Goal: Use online tool/utility: Utilize a website feature to perform a specific function

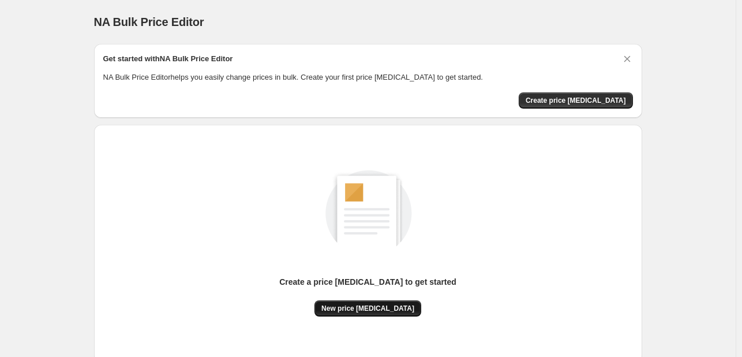
click at [378, 309] on span "New price [MEDICAL_DATA]" at bounding box center [367, 307] width 93 height 9
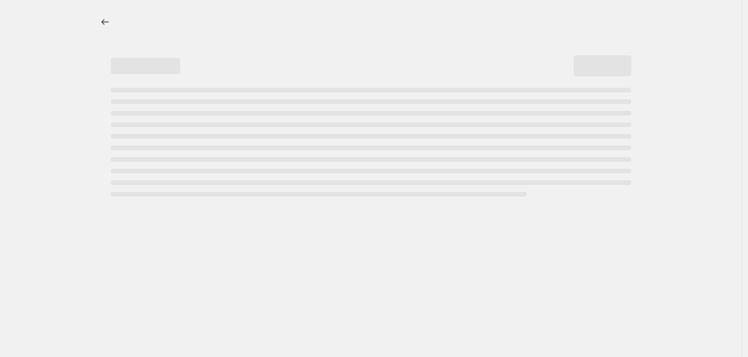
select select "percentage"
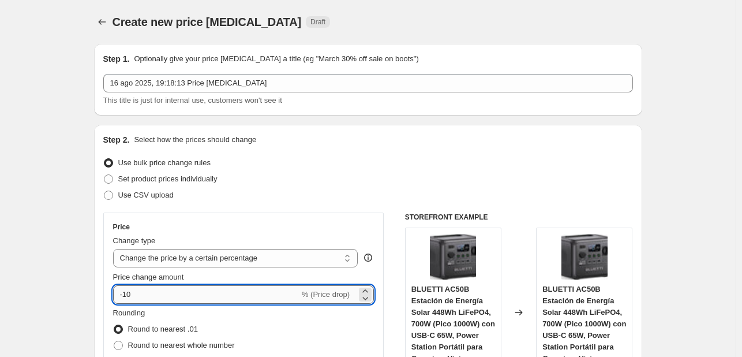
click at [179, 301] on input "-10" at bounding box center [206, 294] width 186 height 18
type input "-1"
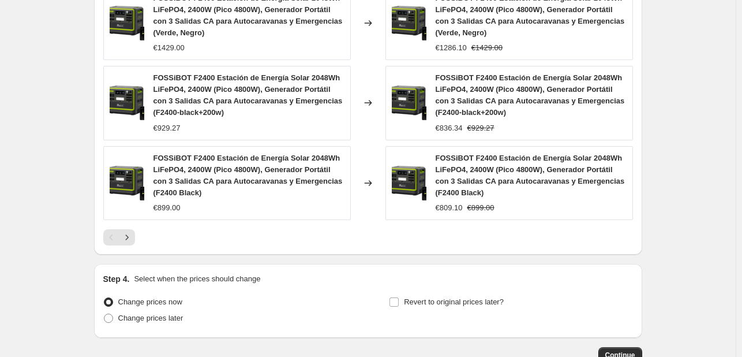
scroll to position [919, 0]
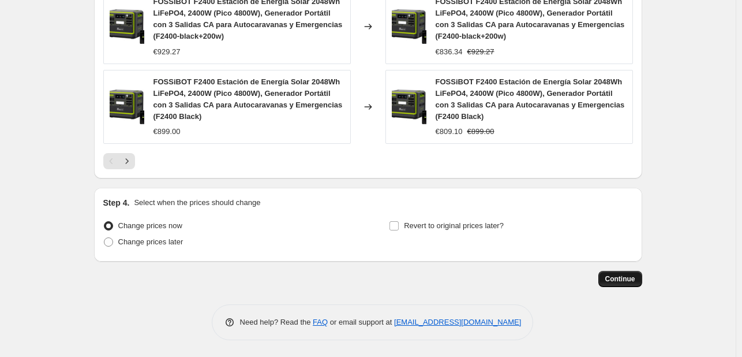
type input "-25"
click at [638, 284] on button "Continue" at bounding box center [620, 279] width 44 height 16
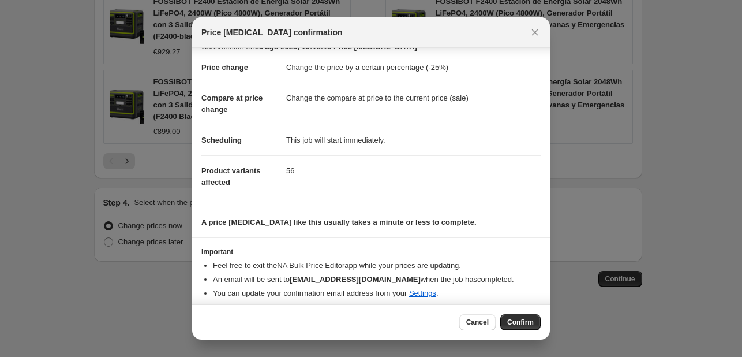
scroll to position [22, 0]
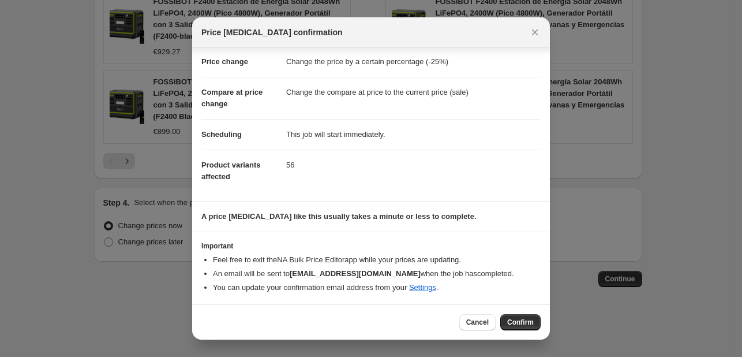
drag, startPoint x: 525, startPoint y: 325, endPoint x: 514, endPoint y: 337, distance: 16.3
click at [524, 326] on span "Confirm" at bounding box center [520, 321] width 27 height 9
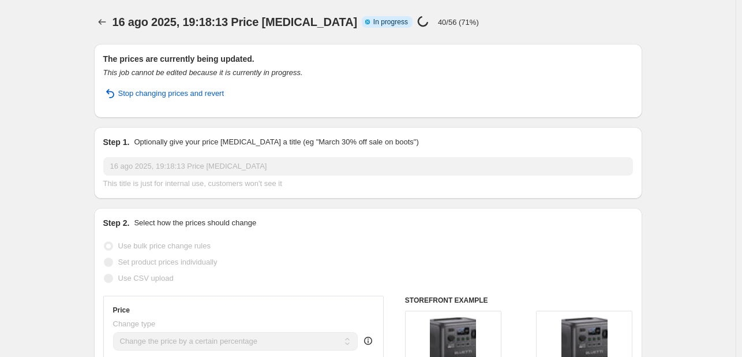
select select "percentage"
